Goal: Use online tool/utility: Use online tool/utility

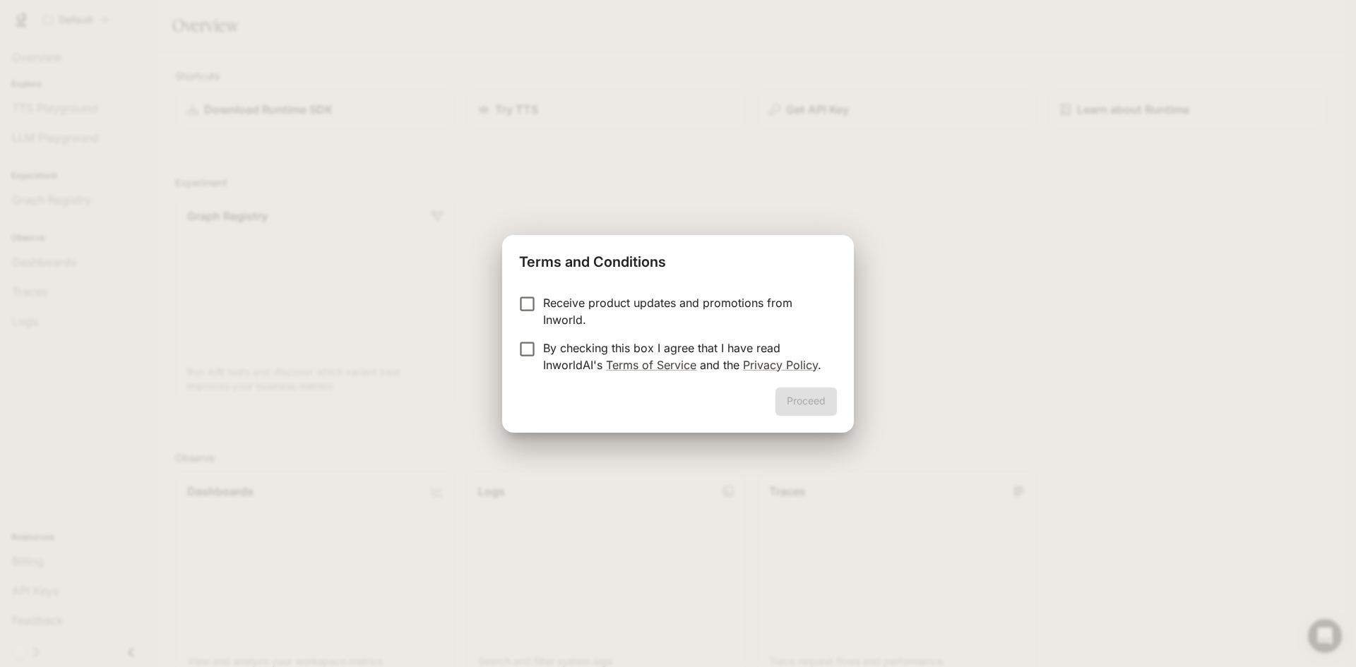
click at [627, 341] on p "By checking this box I agree that I have read InworldAI's Terms of Service and …" at bounding box center [684, 357] width 283 height 34
click at [564, 321] on p "Receive product updates and promotions from Inworld." at bounding box center [684, 312] width 283 height 34
click at [578, 316] on p "Receive product updates and promotions from Inworld." at bounding box center [684, 312] width 283 height 34
click at [788, 400] on button "Proceed" at bounding box center [806, 402] width 61 height 28
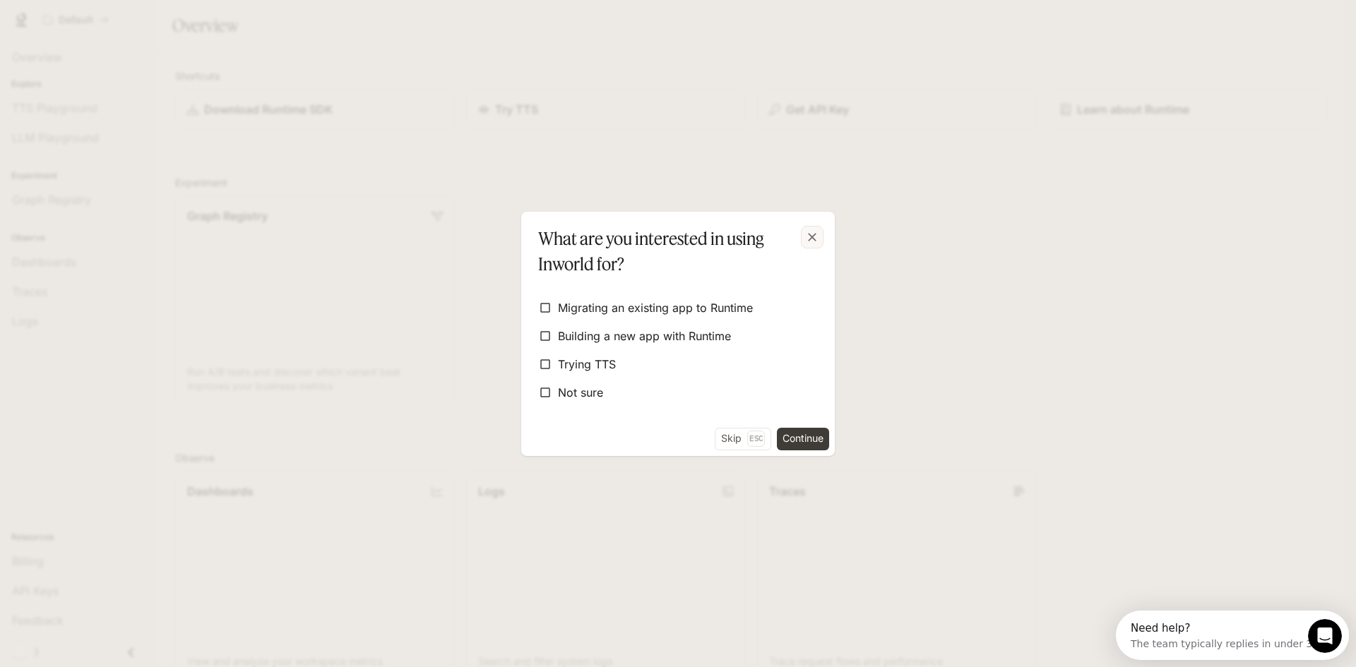
click at [811, 238] on icon "button" at bounding box center [812, 237] width 8 height 8
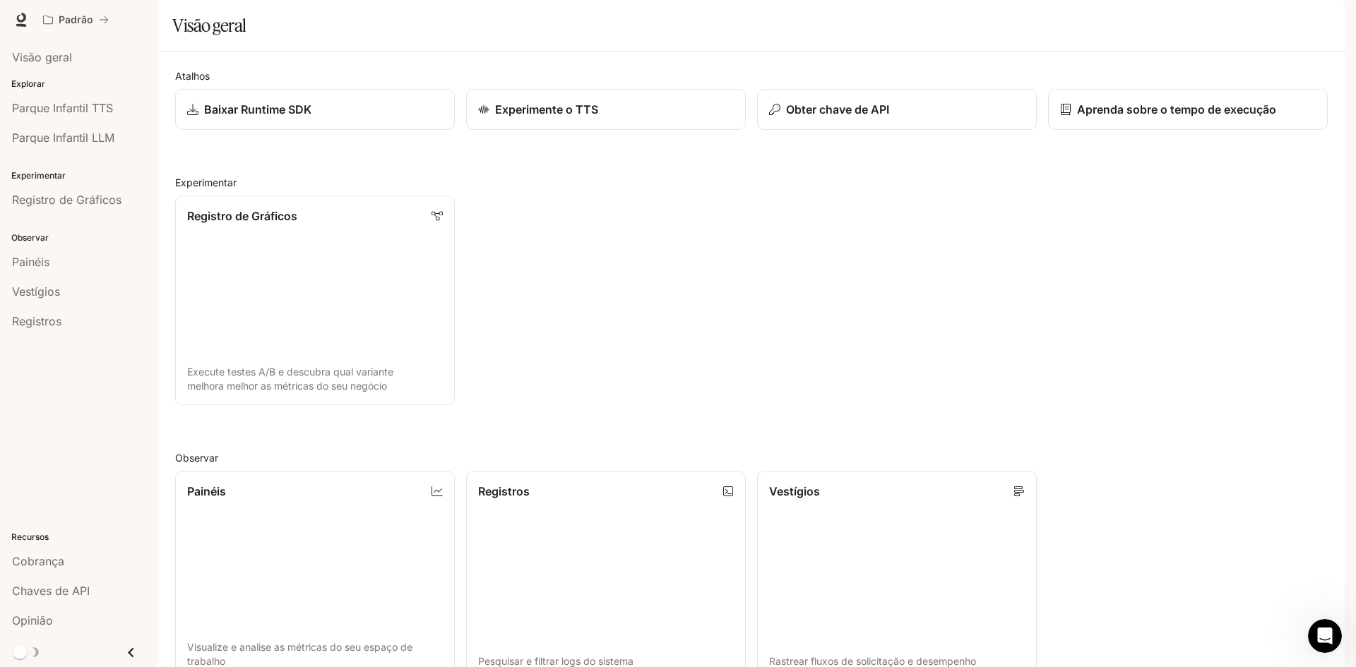
click at [488, 280] on div "Registro de Gráficos Execute testes A/B e descubra qual variante melhora melhor…" at bounding box center [746, 294] width 1164 height 221
click at [78, 133] on font "Parque Infantil LLM" at bounding box center [63, 138] width 102 height 14
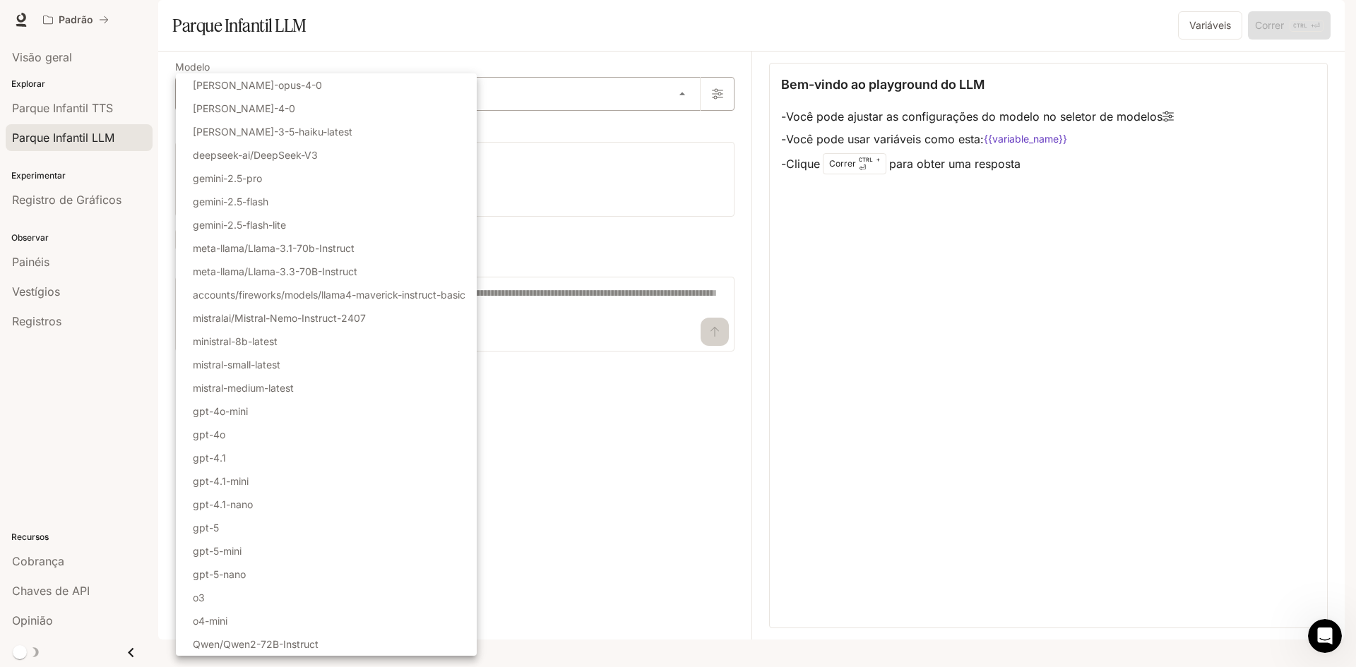
click at [225, 126] on body "Ir para o conteúdo principal Padrão Tempo de execução Tempo de execução Documen…" at bounding box center [678, 333] width 1356 height 667
click at [814, 479] on div at bounding box center [678, 333] width 1356 height 667
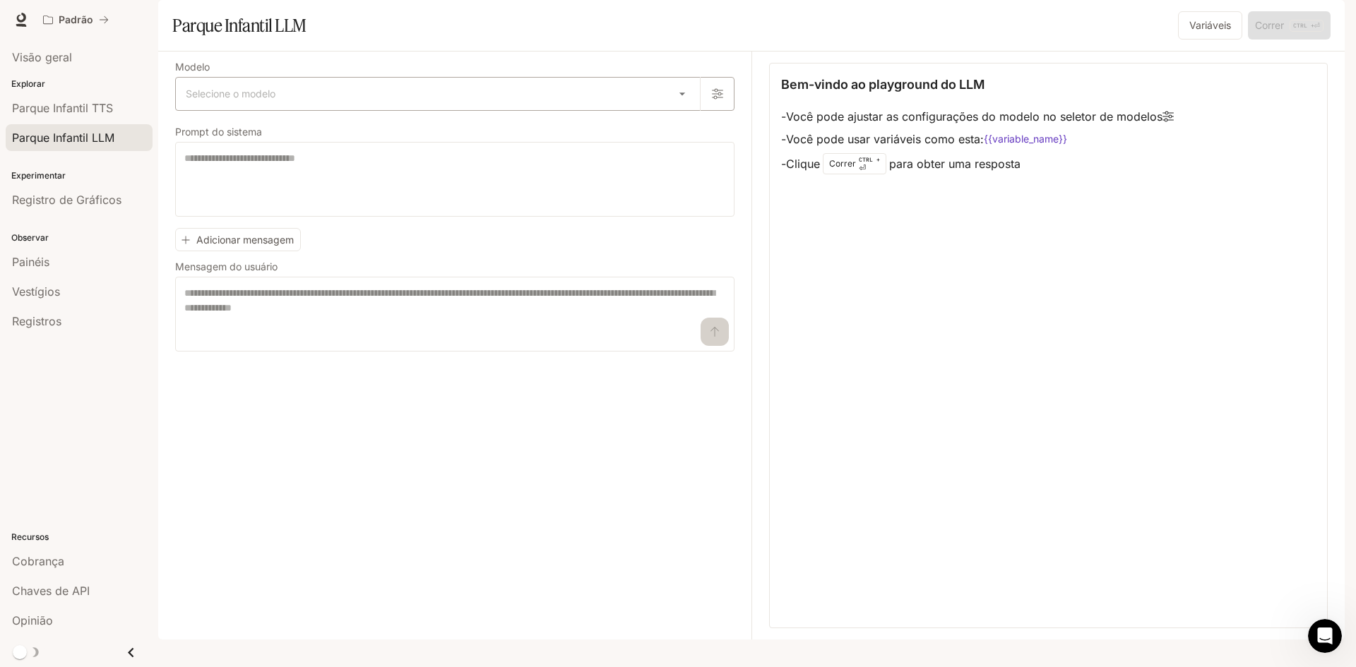
click at [285, 137] on body "Ir para o conteúdo principal Padrão Tempo de execução Tempo de execução Documen…" at bounding box center [678, 333] width 1356 height 667
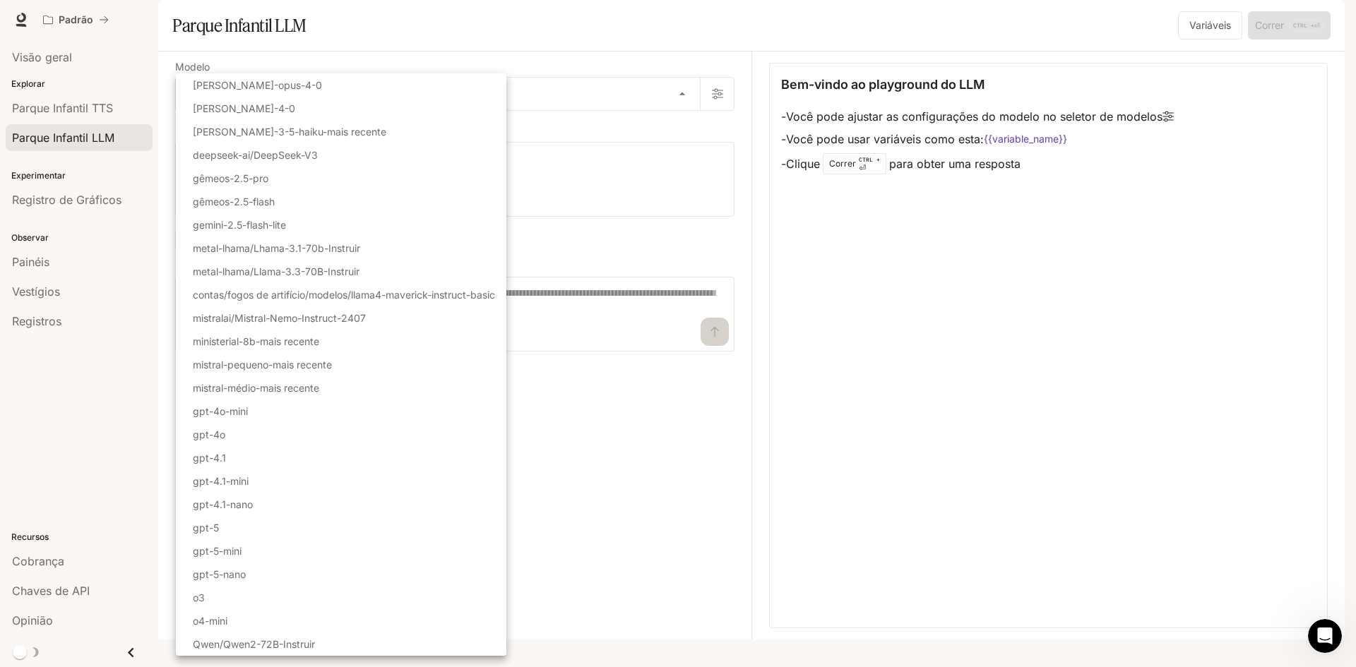
click at [620, 203] on div at bounding box center [678, 333] width 1356 height 667
click at [586, 143] on body "Ir para o conteúdo principal Padrão Tempo de execução Tempo de execução Documen…" at bounding box center [678, 333] width 1356 height 667
click at [661, 566] on div at bounding box center [678, 333] width 1356 height 667
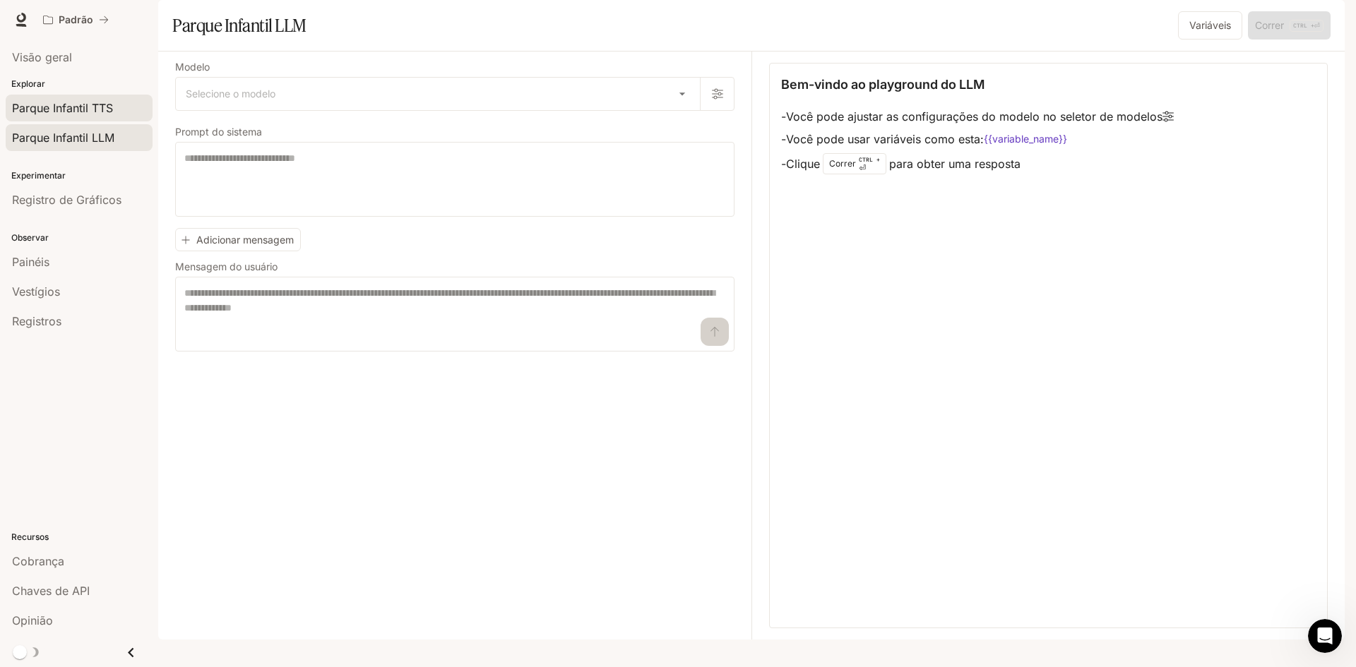
click at [85, 112] on font "Parque Infantil TTS" at bounding box center [62, 108] width 101 height 14
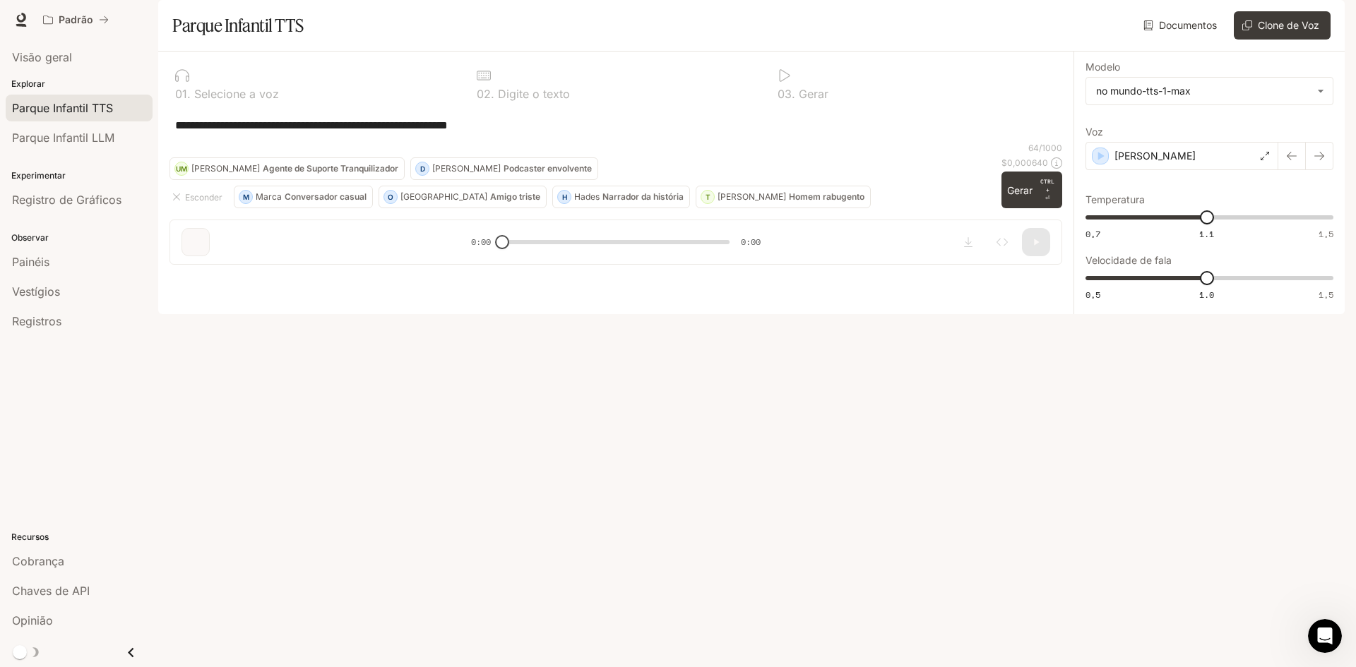
click at [273, 101] on font "Selecione a voz" at bounding box center [236, 94] width 85 height 14
click at [492, 105] on div "0 2 . Digite o texto" at bounding box center [616, 84] width 290 height 42
click at [782, 101] on font "0" at bounding box center [781, 94] width 7 height 14
click at [581, 142] on div "**********" at bounding box center [616, 125] width 893 height 34
click at [25, 81] on font "Explorar" at bounding box center [28, 83] width 34 height 11
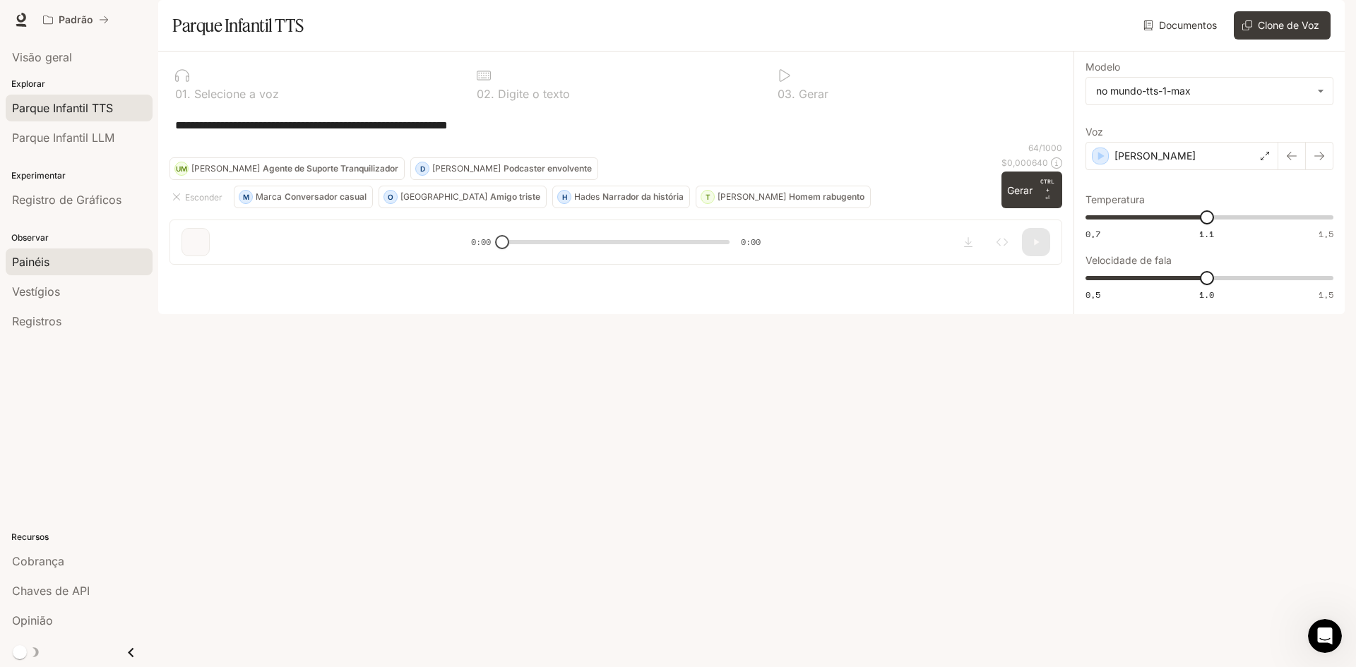
click at [37, 259] on font "Painéis" at bounding box center [30, 262] width 37 height 14
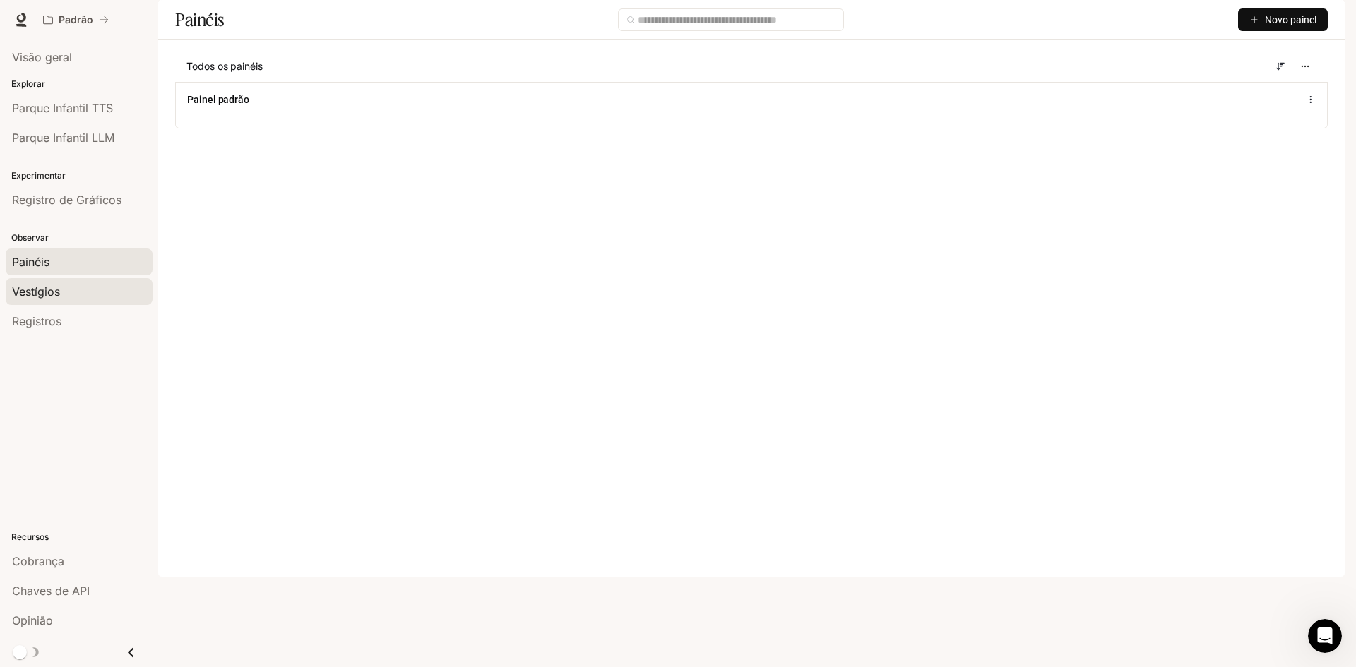
click at [61, 279] on link "Vestígios" at bounding box center [79, 291] width 147 height 27
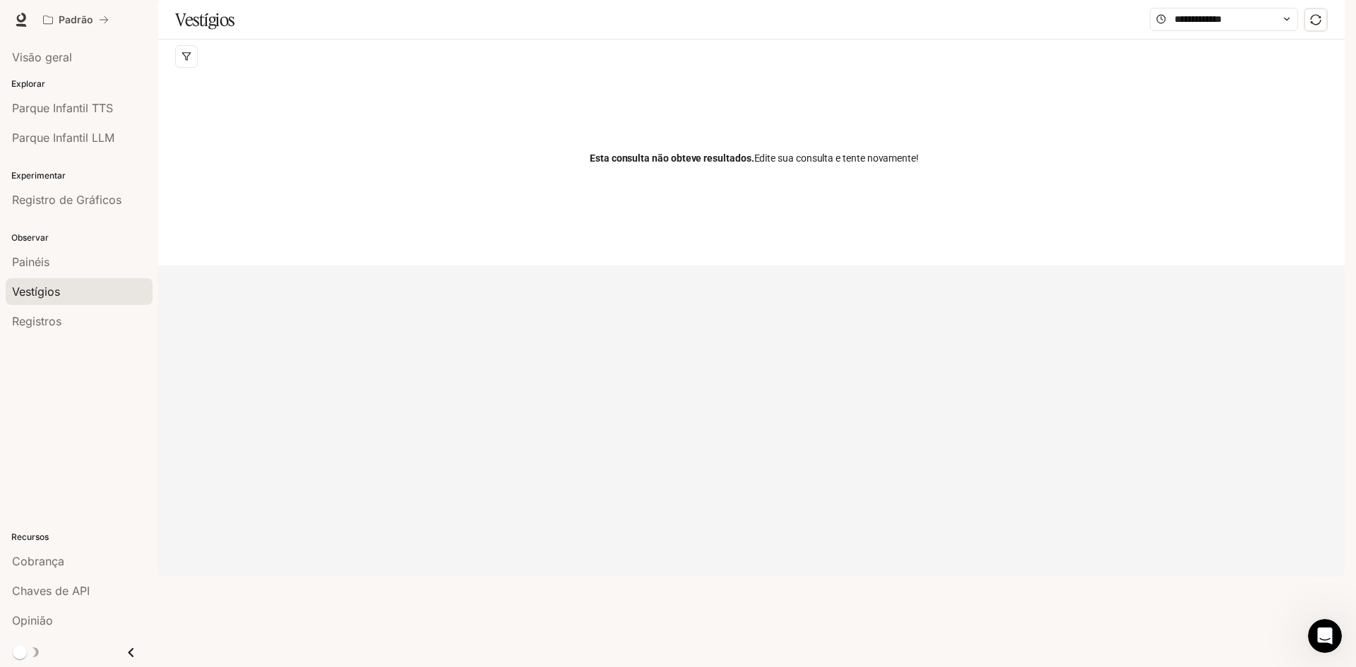
click at [55, 303] on link "Vestígios" at bounding box center [79, 291] width 147 height 27
click at [32, 327] on font "Registros" at bounding box center [36, 321] width 49 height 14
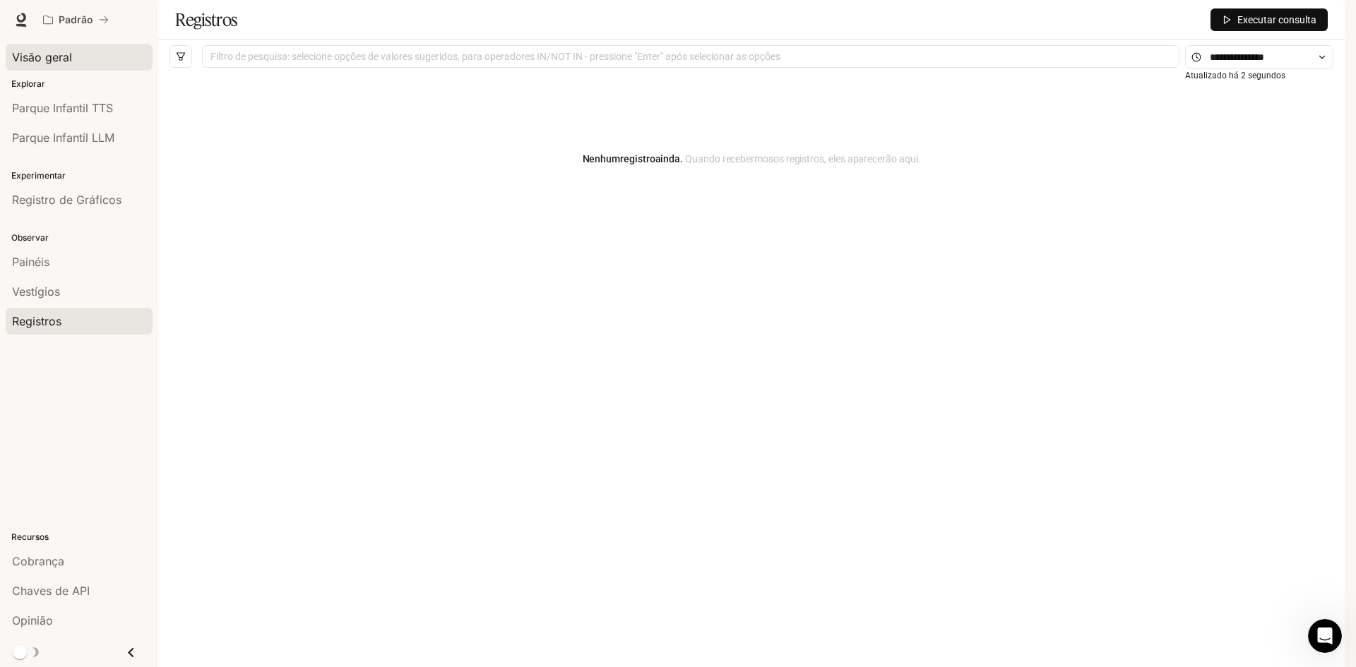
click at [50, 63] on font "Visão geral" at bounding box center [42, 57] width 60 height 14
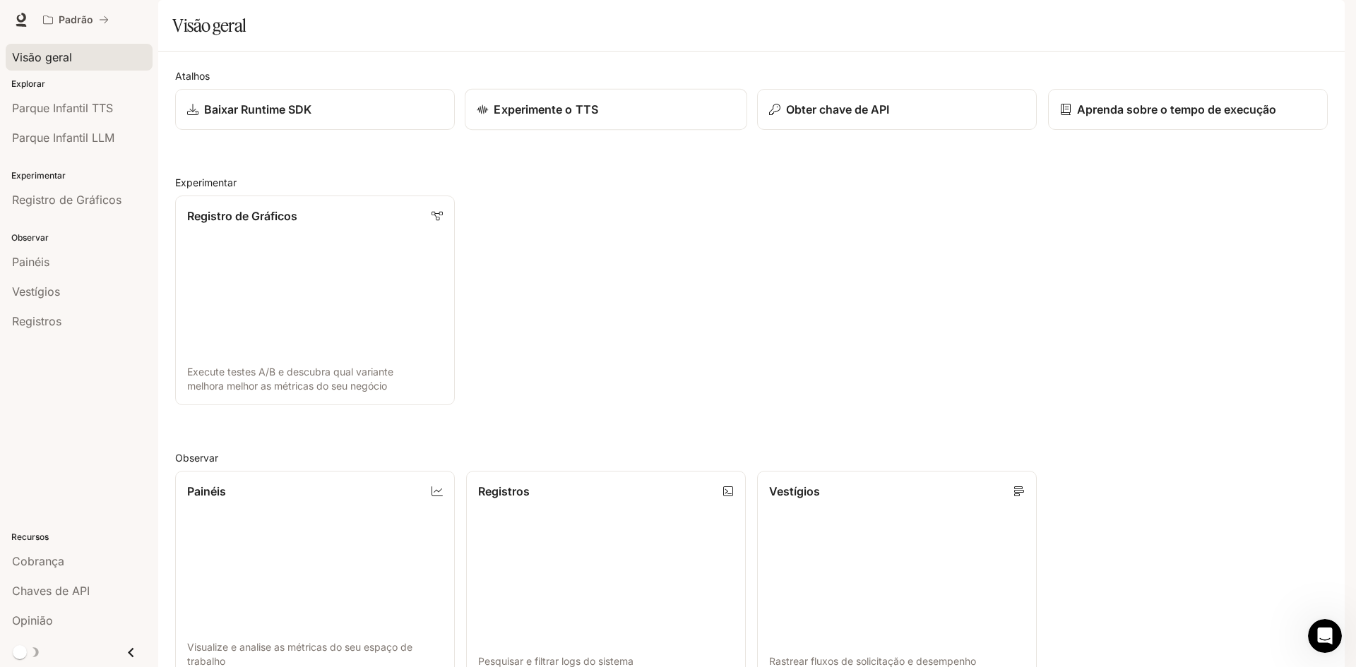
click at [549, 131] on link "Experimente o TTS" at bounding box center [606, 110] width 283 height 42
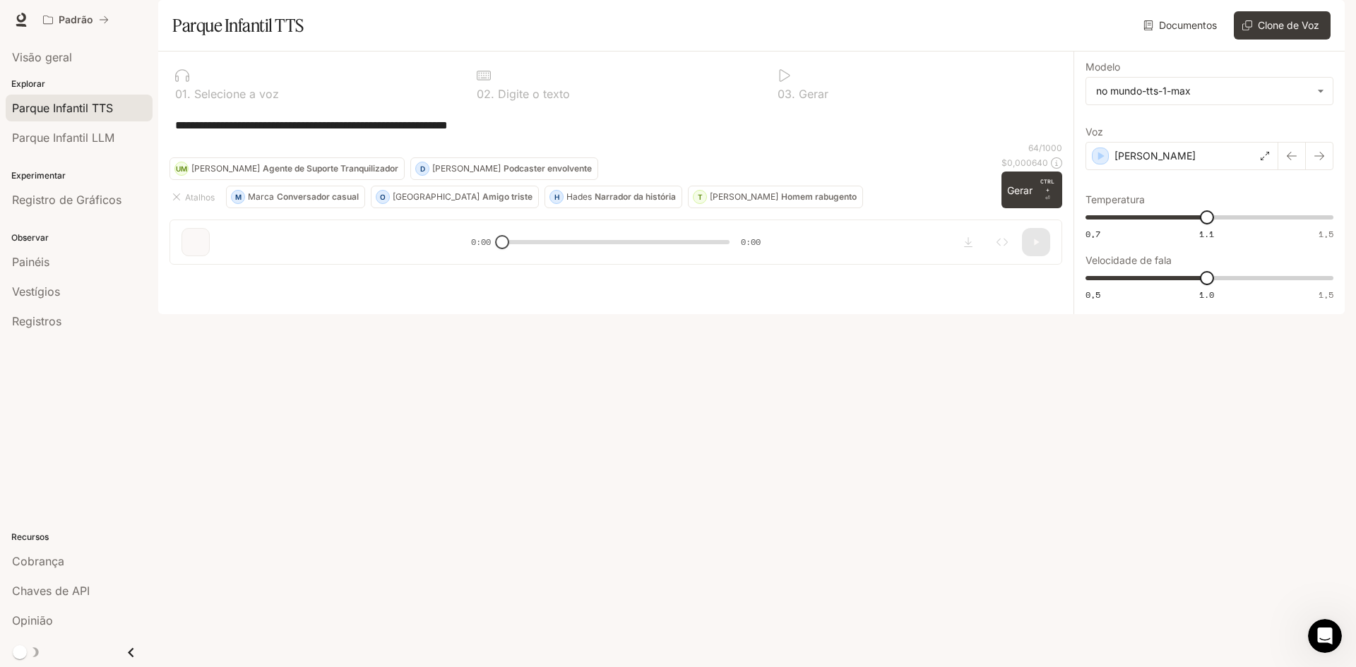
click at [271, 276] on div "**********" at bounding box center [615, 164] width 915 height 225
click at [242, 276] on div "**********" at bounding box center [615, 164] width 915 height 225
drag, startPoint x: 500, startPoint y: 622, endPoint x: 555, endPoint y: 629, distance: 55.5
click at [555, 276] on div "**********" at bounding box center [615, 164] width 915 height 225
click at [1028, 196] on font "Gerar" at bounding box center [1019, 190] width 25 height 12
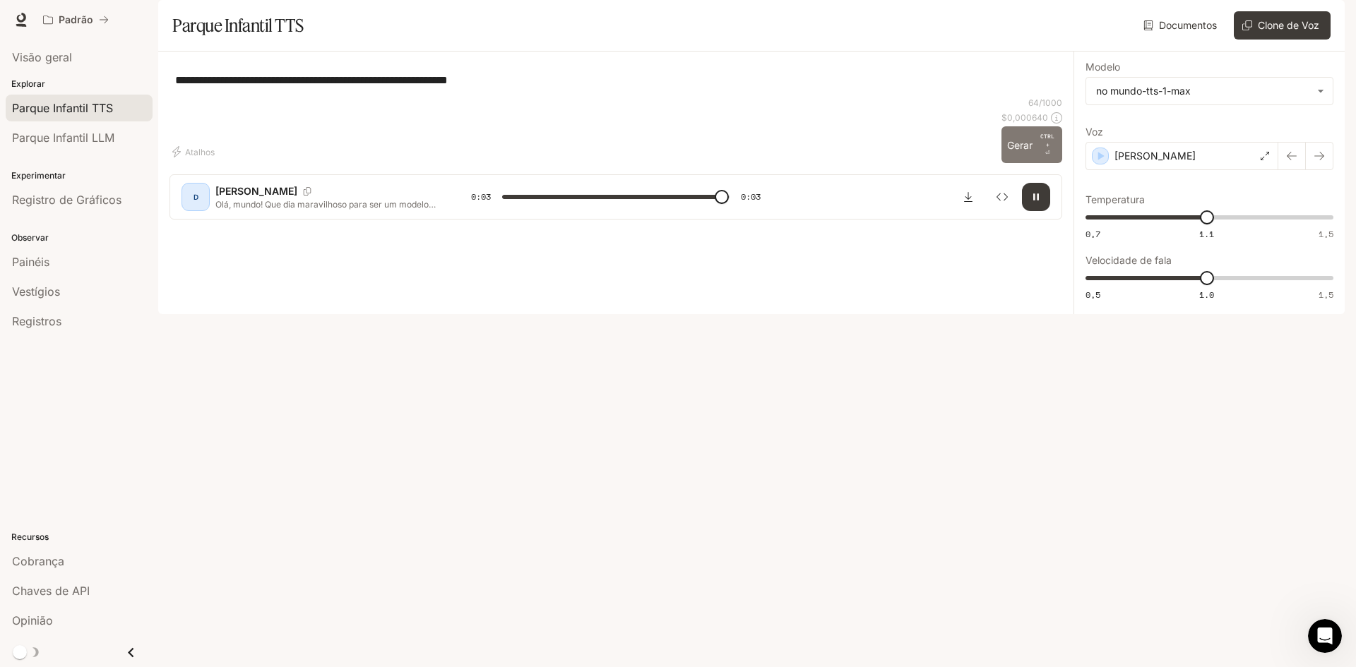
type input "*"
drag, startPoint x: 9, startPoint y: 667, endPoint x: 20, endPoint y: 662, distance: 11.4
click at [19, 663] on div "gaveta do menu principal" at bounding box center [79, 652] width 158 height 29
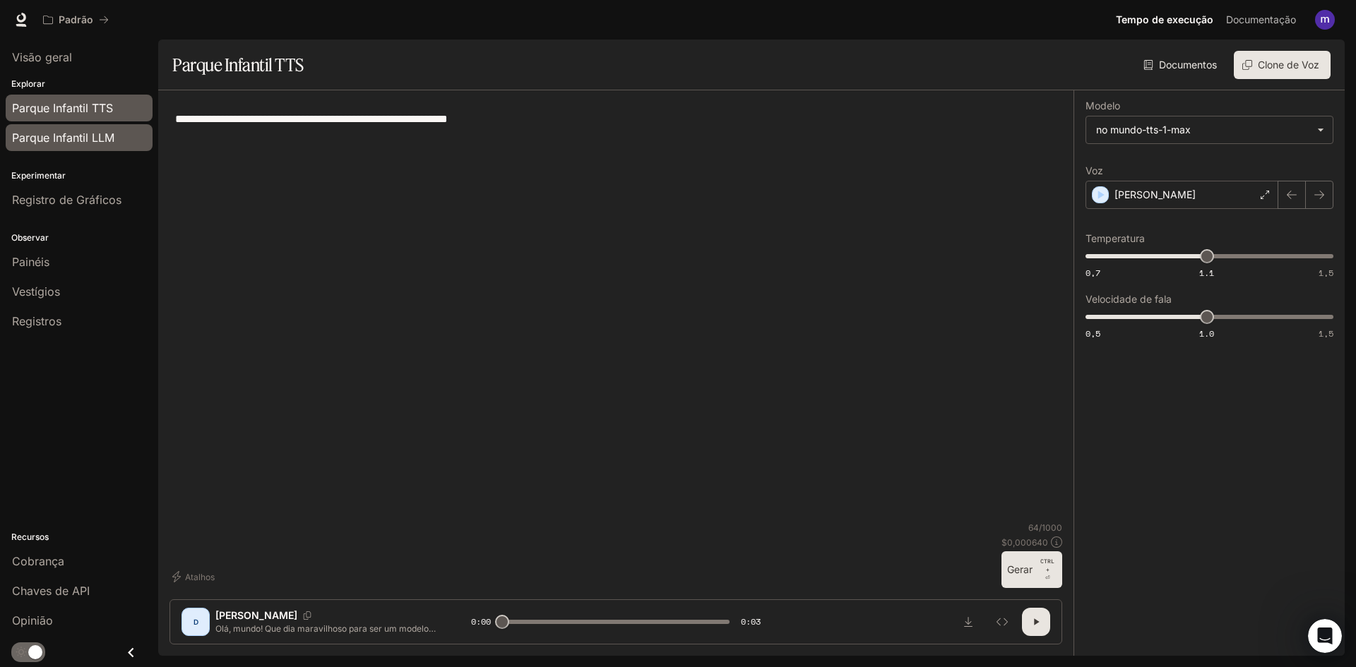
click at [63, 141] on font "Parque Infantil LLM" at bounding box center [63, 138] width 102 height 14
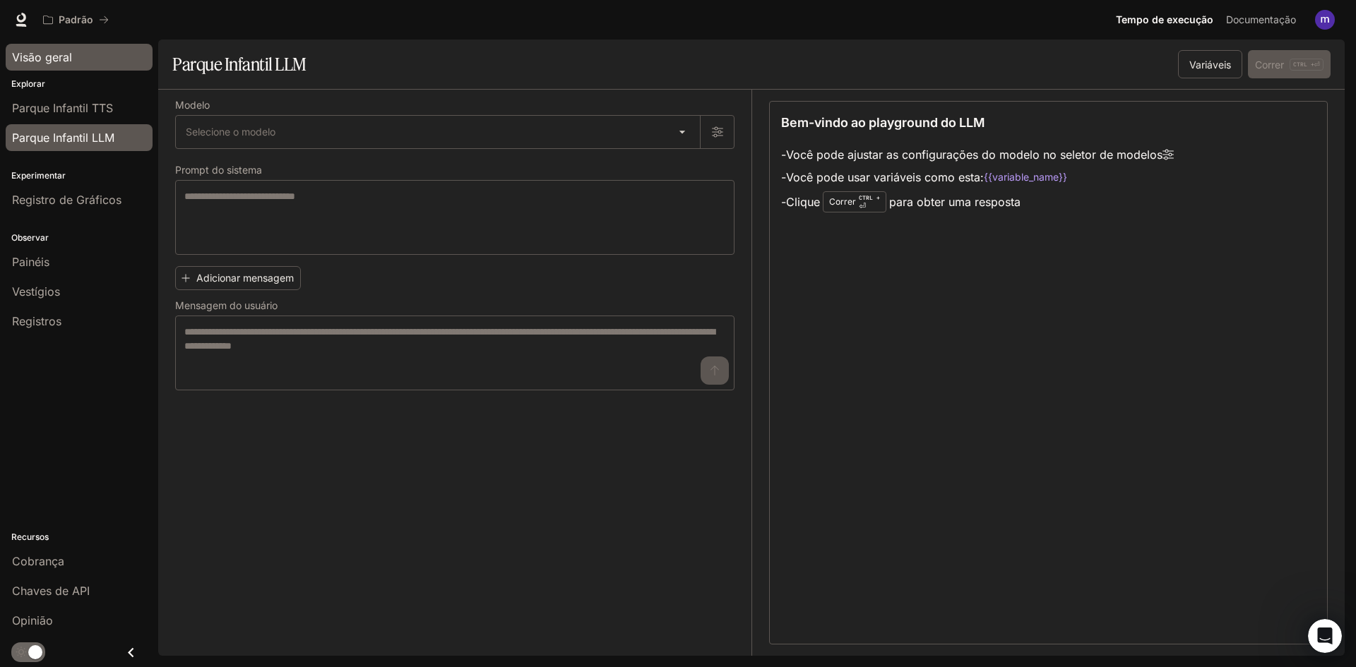
click at [95, 59] on div "Visão geral" at bounding box center [79, 57] width 134 height 17
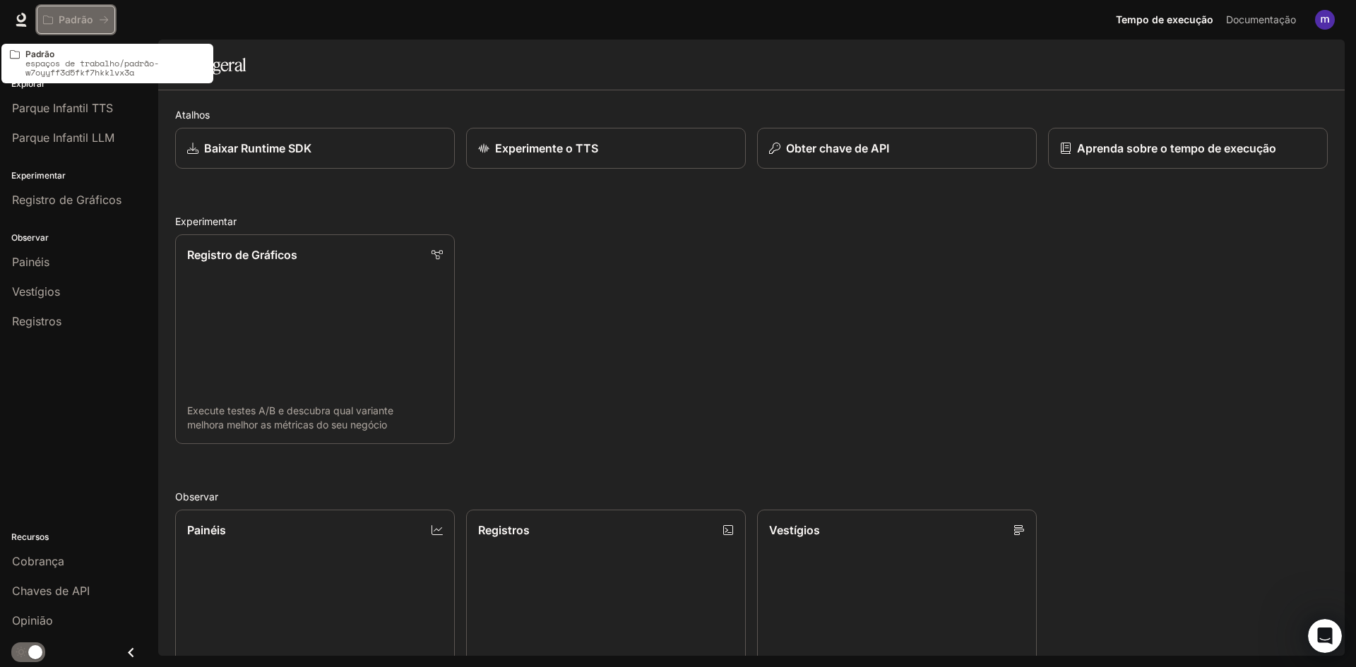
click at [80, 22] on font "Padrão" at bounding box center [76, 19] width 35 height 12
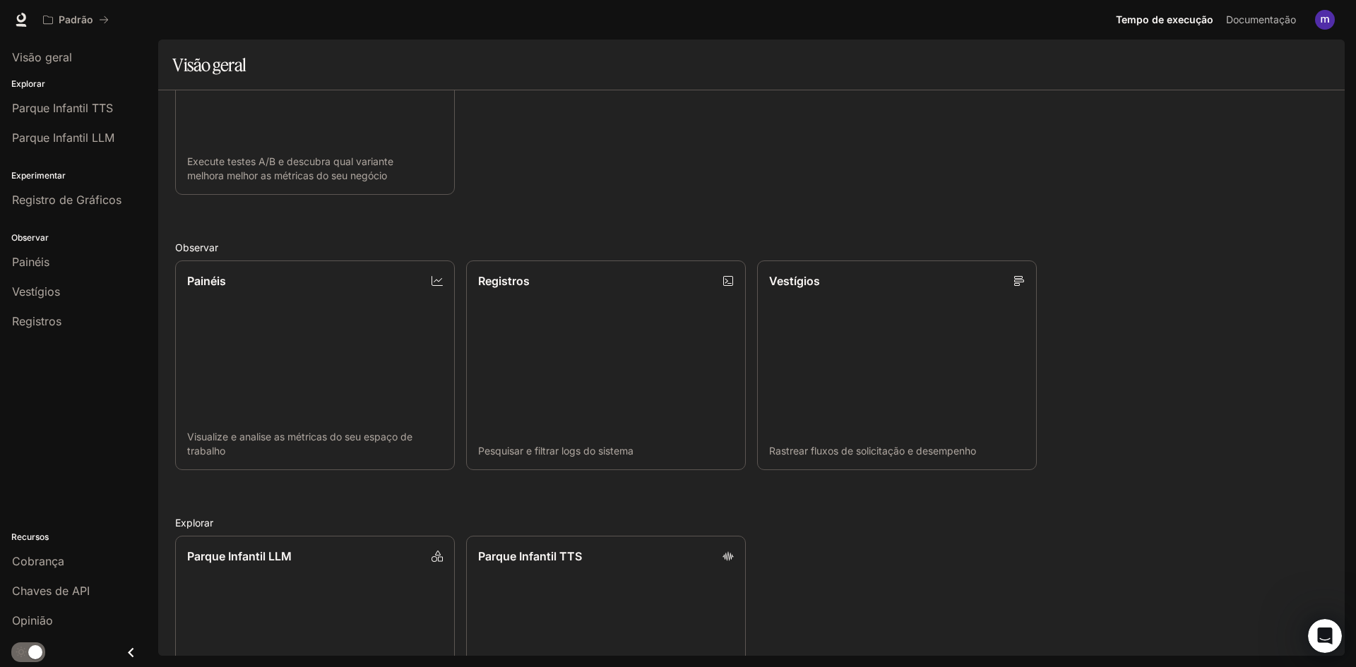
scroll to position [352, 0]
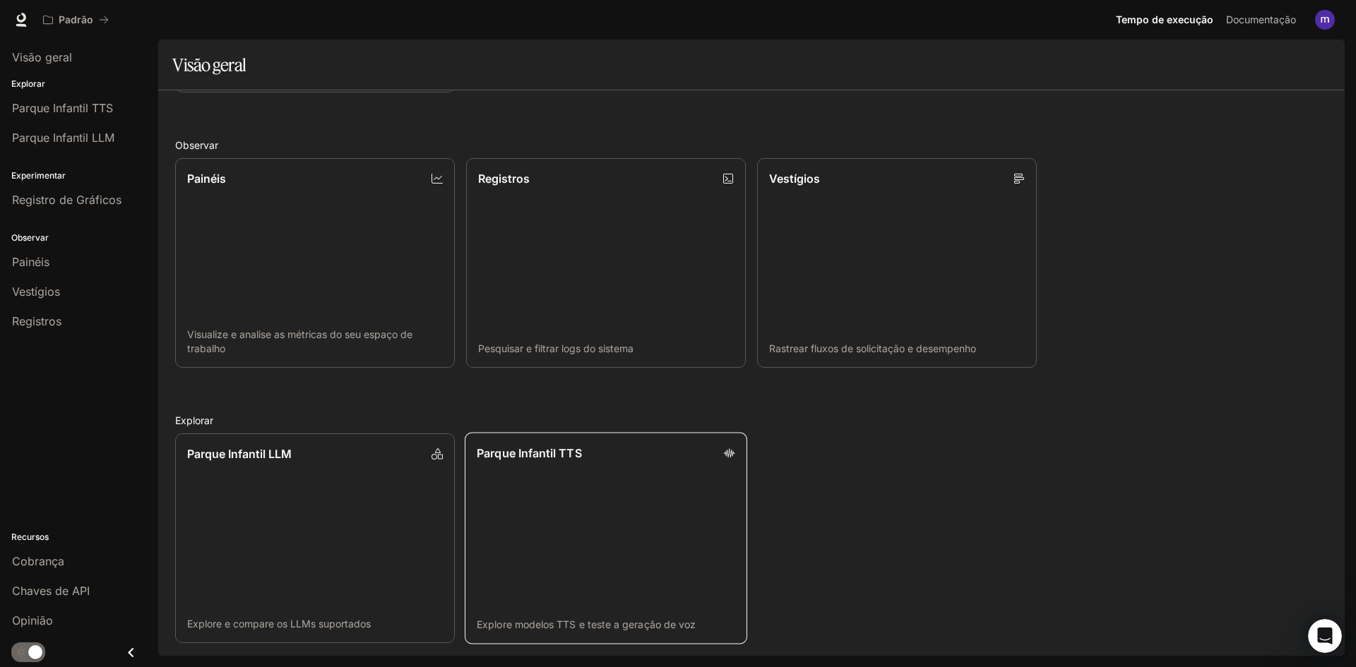
click at [615, 484] on link "Parque Infantil TTS Explore modelos TTS e teste a geração de voz" at bounding box center [606, 539] width 283 height 212
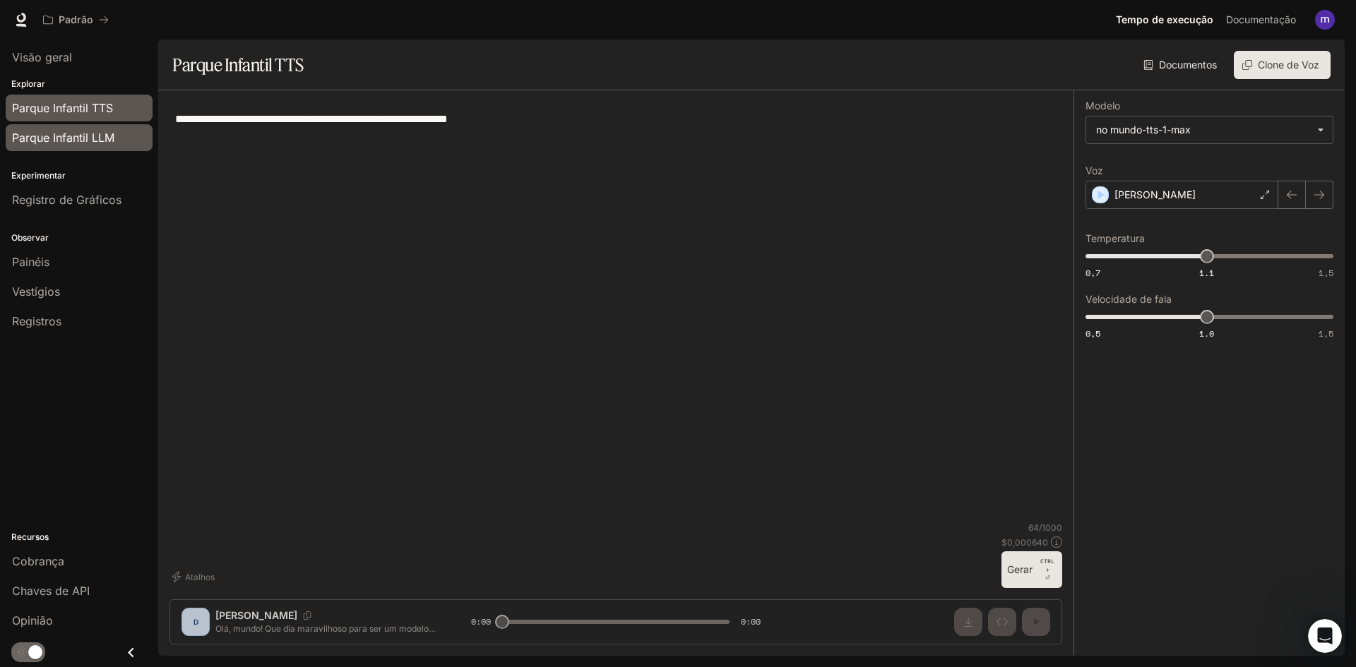
click at [136, 134] on div "Parque Infantil LLM" at bounding box center [79, 137] width 134 height 17
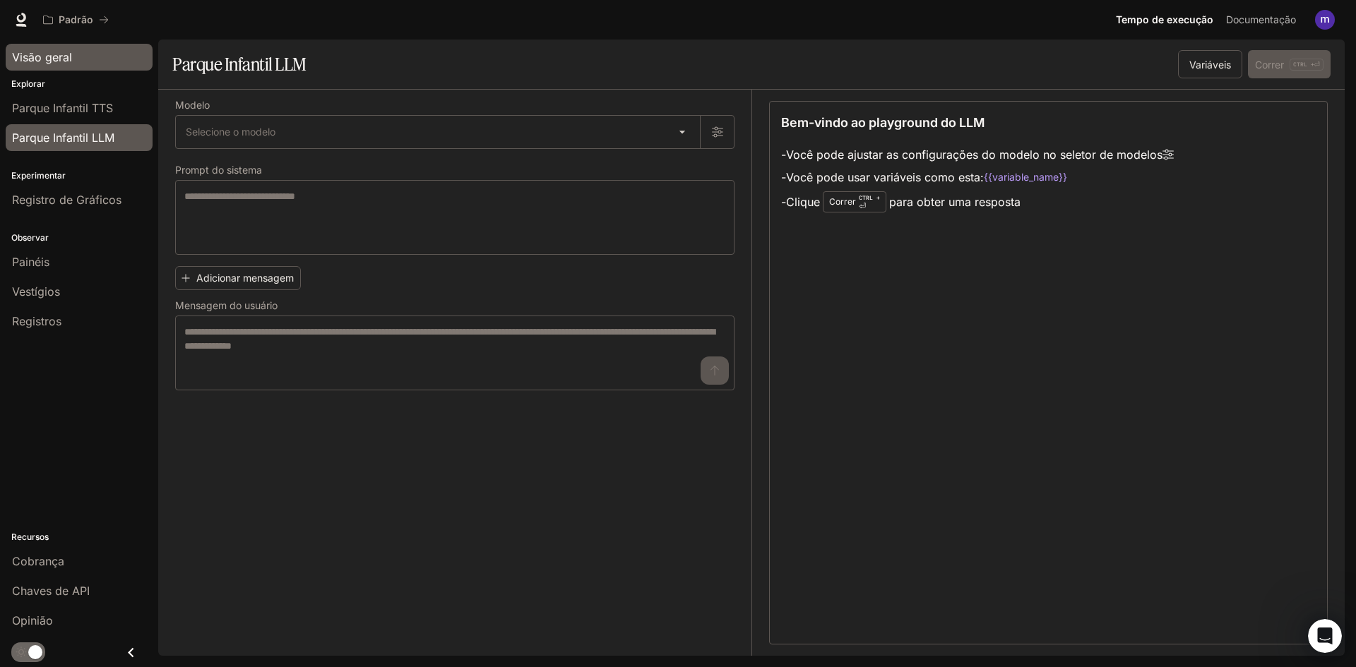
click at [97, 64] on div "Visão geral" at bounding box center [79, 57] width 134 height 17
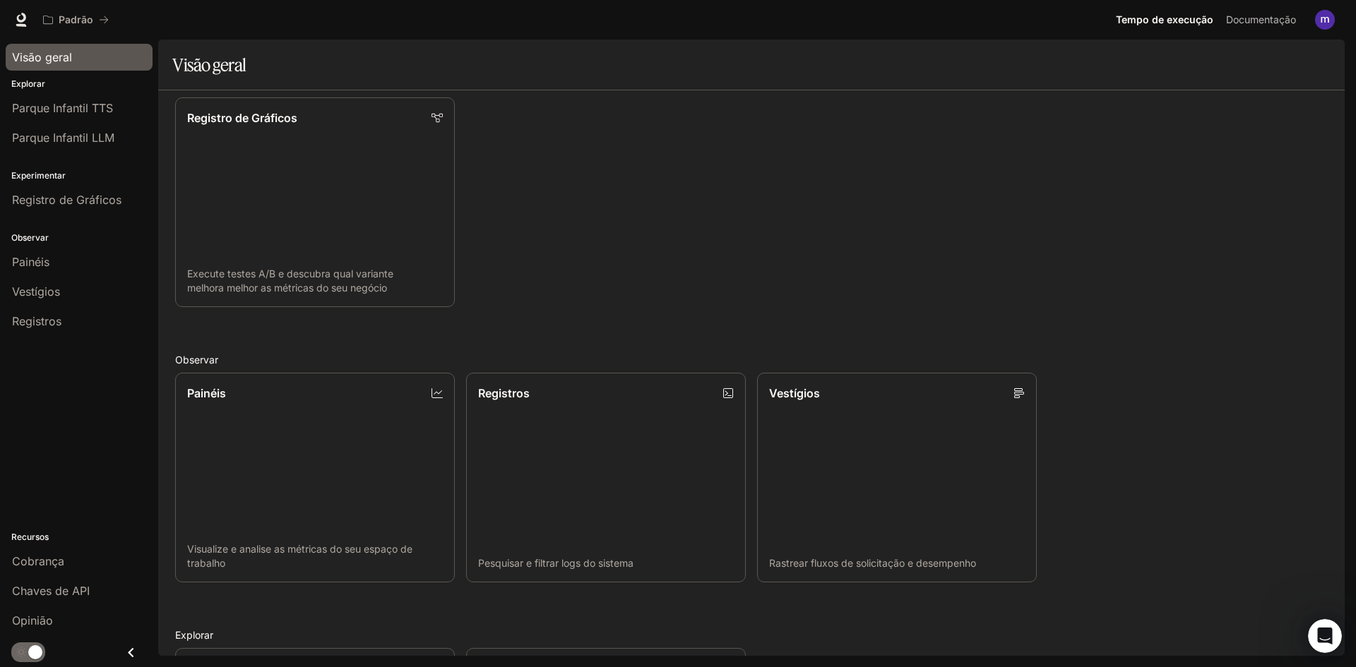
scroll to position [352, 0]
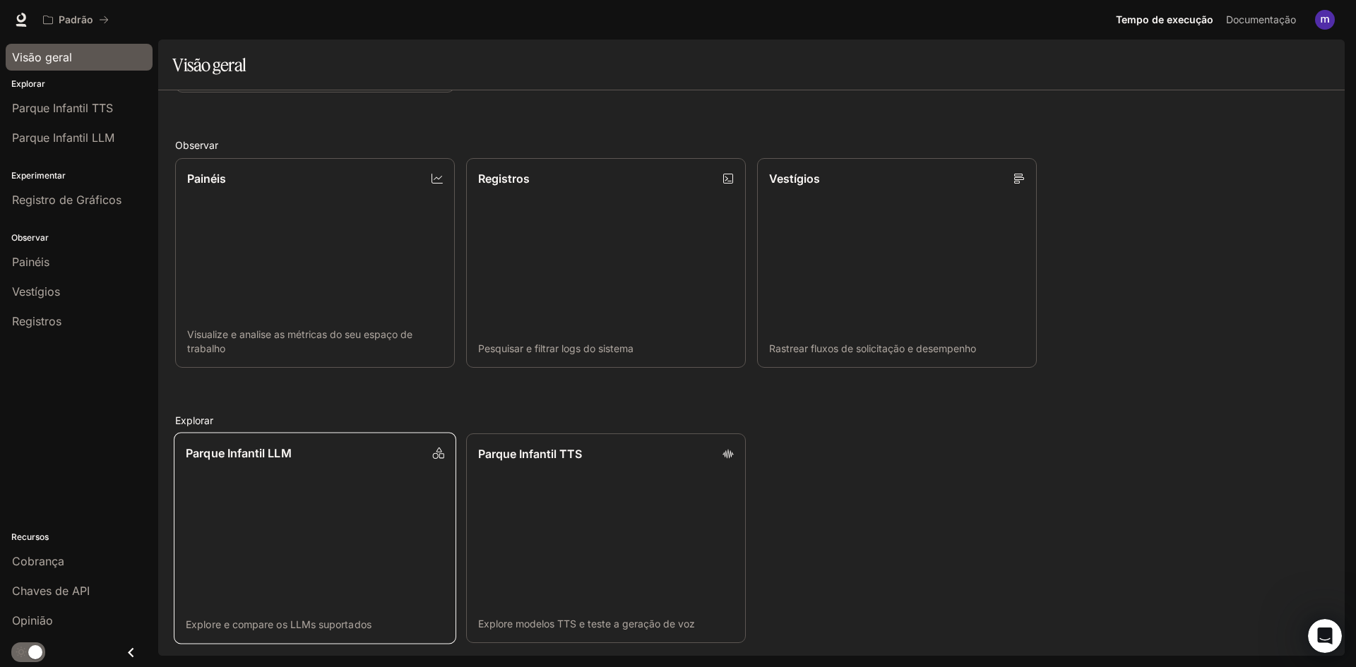
click at [282, 507] on link "Parque Infantil LLM Explore e compare os LLMs suportados" at bounding box center [315, 539] width 283 height 212
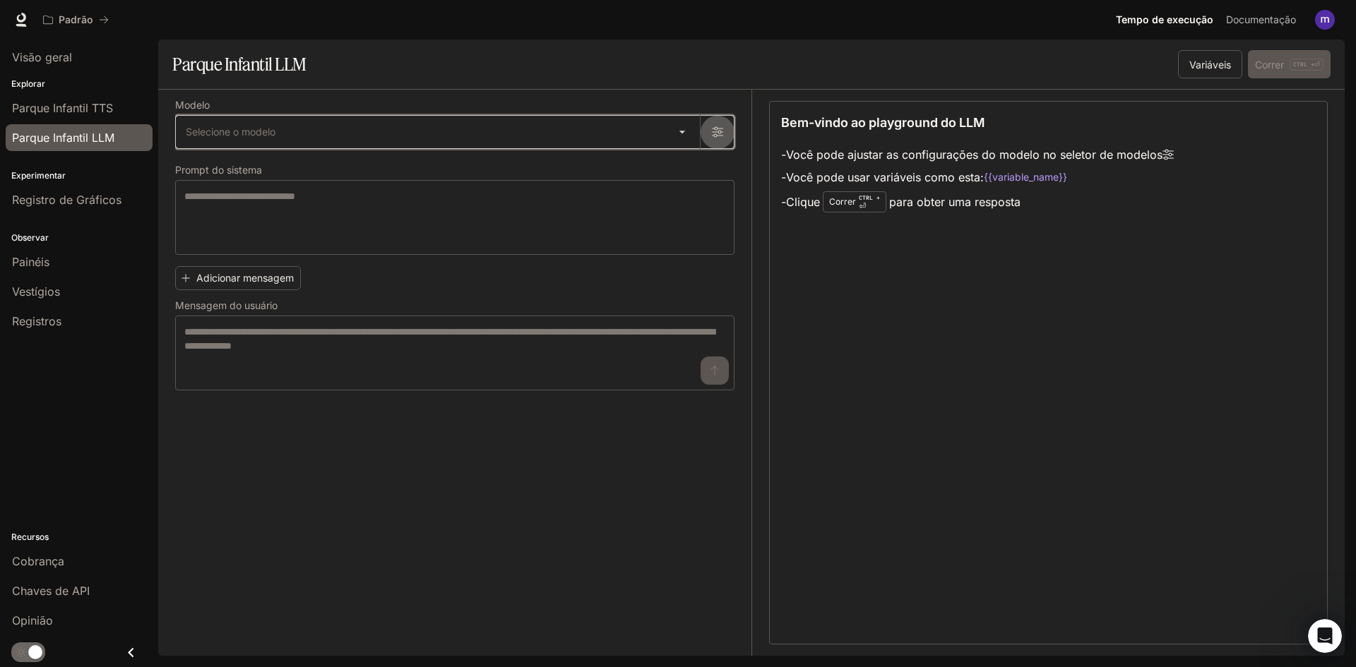
click at [720, 131] on icon "button" at bounding box center [717, 132] width 11 height 11
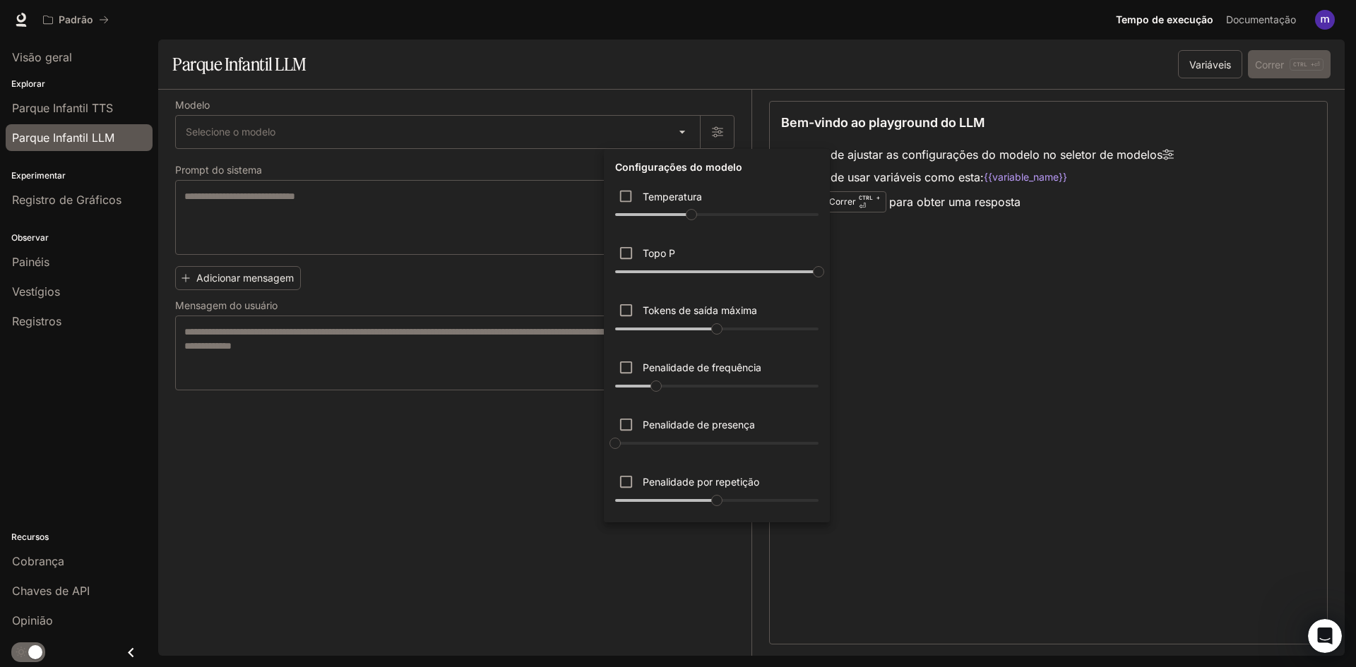
click at [543, 124] on div at bounding box center [678, 333] width 1356 height 667
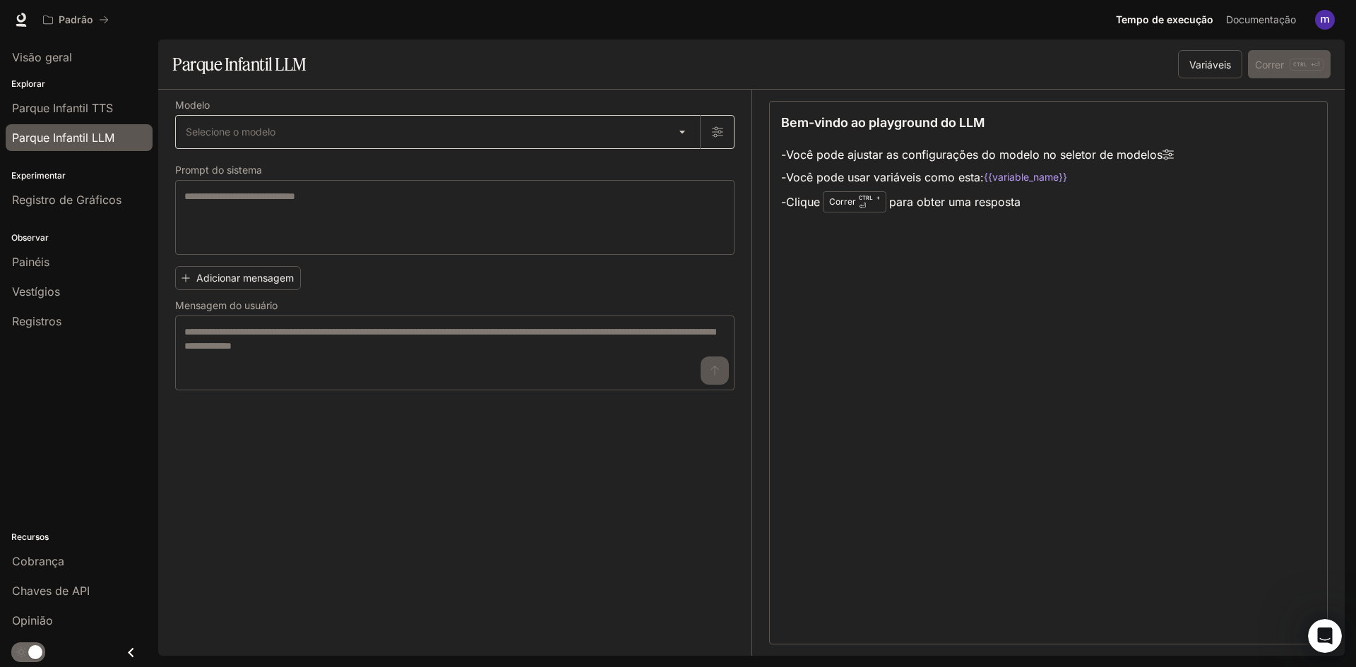
click at [501, 133] on body "Ir para o conteúdo principal Padrão Tempo de execução Tempo de execução Documen…" at bounding box center [678, 333] width 1356 height 667
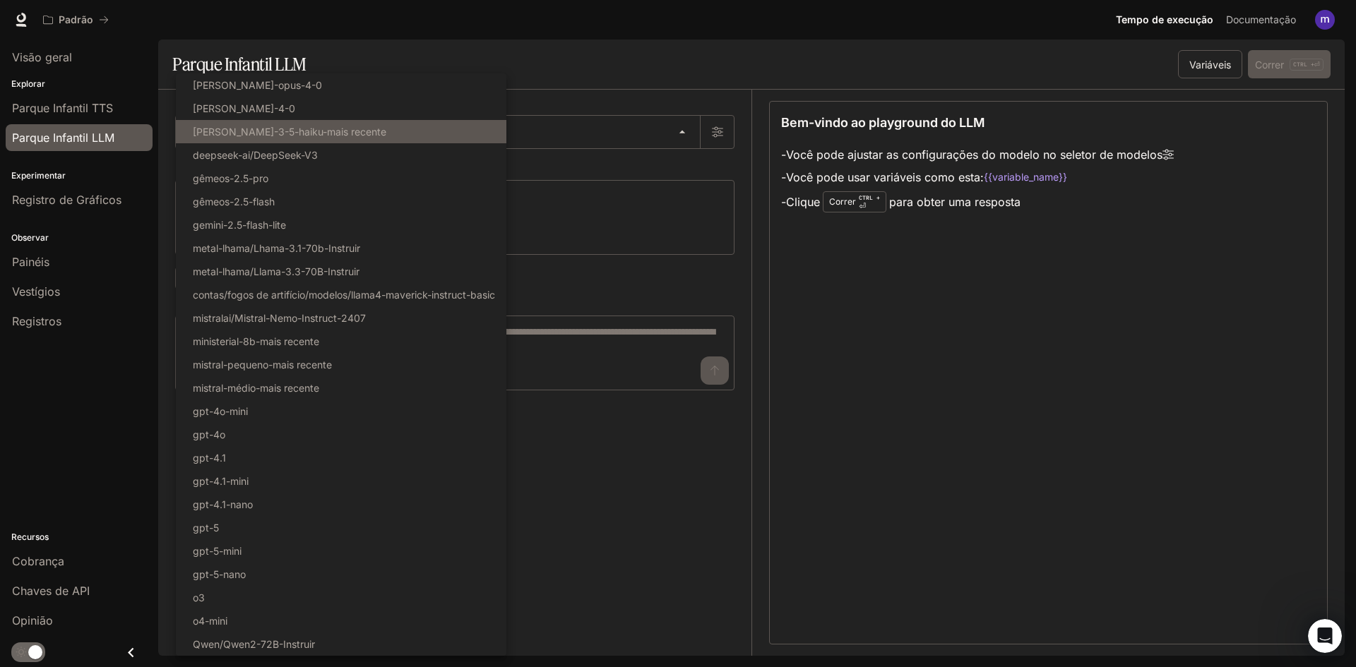
click at [491, 129] on li "[PERSON_NAME]-3-5-haiku-mais recente" at bounding box center [341, 131] width 331 height 23
type input "**********"
